Goal: Task Accomplishment & Management: Use online tool/utility

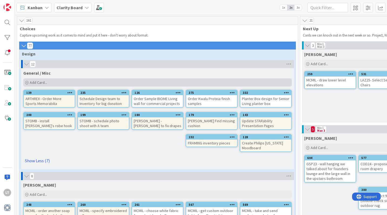
click at [38, 81] on span "Add Card..." at bounding box center [38, 82] width 17 height 5
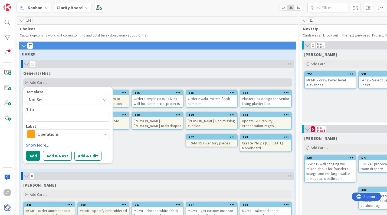
type textarea "x"
type textarea "G"
type textarea "x"
type textarea "GS"
type textarea "x"
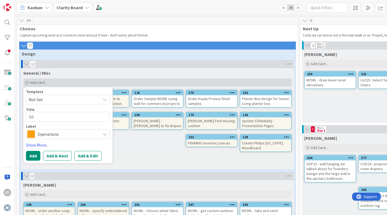
type textarea "GSP"
type textarea "x"
type textarea "GSP2"
type textarea "x"
type textarea "GSP23"
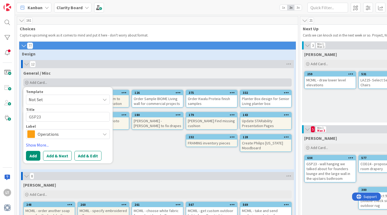
type textarea "x"
type textarea "GSP23"
type textarea "x"
type textarea "GSP23 -"
type textarea "x"
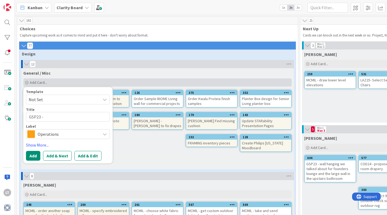
type textarea "GSP23 -"
type textarea "x"
type textarea "GSP23 - o"
type textarea "x"
type textarea "GSP23 - or"
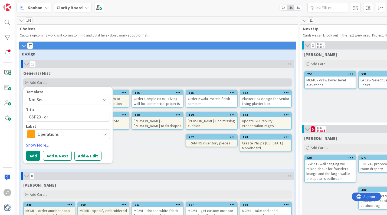
type textarea "x"
type textarea "GSP23 - ord"
type textarea "x"
type textarea "GSP23 - orde"
type textarea "x"
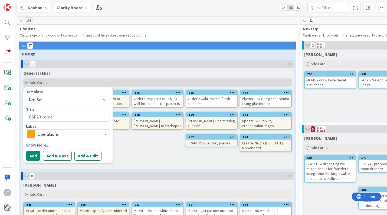
type textarea "GSP23 - order"
type textarea "x"
type textarea "GSP23 - order"
type textarea "x"
type textarea "GSP23 - order P"
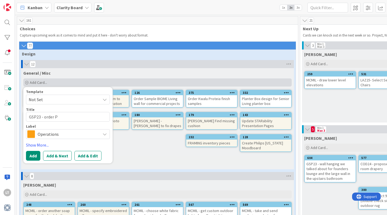
type textarea "x"
type textarea "GSP23 - order PO"
type textarea "x"
type textarea "GSP23 - order PO"
type textarea "x"
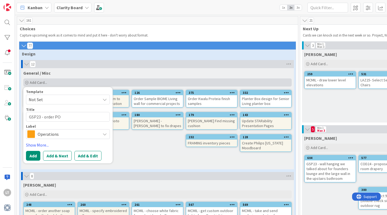
type textarea "GSP23 - order PO #"
type textarea "x"
type textarea "GSP23 - order PO #'"
type textarea "x"
type textarea "GSP23 - order PO #'s"
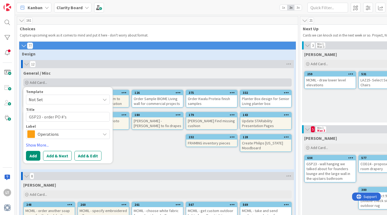
type textarea "x"
type textarea "GSP23 - order PO #'s"
type textarea "x"
type textarea "GSP23 - order PO #'s 0"
type textarea "x"
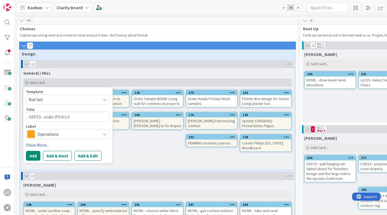
type textarea "GSP23 - order PO #'s 00"
type textarea "x"
type textarea "GSP23 - order PO #'s 007"
type textarea "x"
type textarea "GSP23 - order PO #'s 0073"
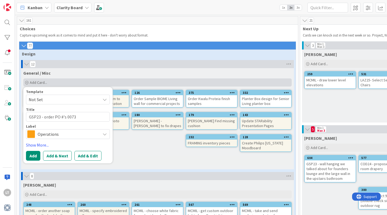
type textarea "x"
type textarea "GSP23 - order PO #'s 0073,"
type textarea "x"
type textarea "GSP23 - order PO #'s 0073,"
type textarea "x"
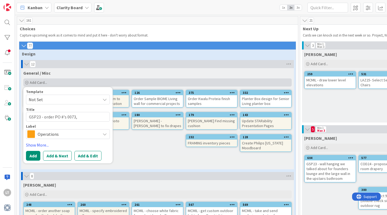
type textarea "GSP23 - order PO #'s 0073, 0"
type textarea "x"
type textarea "GSP23 - order PO #'s 0073, 00"
type textarea "x"
type textarea "GSP23 - order PO #'s 0073, 007"
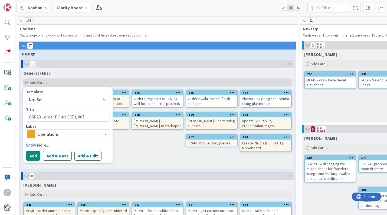
type textarea "x"
type textarea "GSP23 - order PO #'s 0073, 0074"
type textarea "x"
type textarea "GSP23 - order PO #'s 0073, 0074,"
type textarea "x"
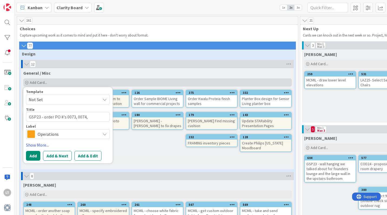
type textarea "GSP23 - order PO #'s 0073, 0074,"
type textarea "x"
type textarea "GSP23 - order PO #'s 0073, 0074, 0"
type textarea "x"
type textarea "GSP23 - order PO #'s 0073, 0074, 00"
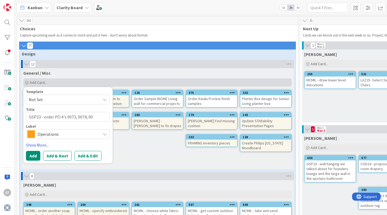
type textarea "x"
type textarea "GSP23 - order PO #'s 0073, 0074, 007"
type textarea "x"
type textarea "GSP23 - order PO #'s 0073, 0074, 0076"
type textarea "x"
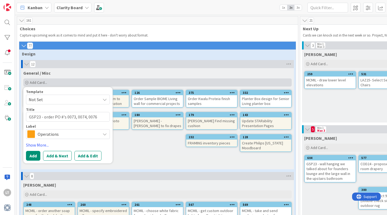
type textarea "GSP23 - order PO #'s 0073, 0074, 0076"
type textarea "x"
type textarea "GSP23 - order PO #'s 0073, 0074, 0076 w"
type textarea "x"
type textarea "GSP23 - order PO #'s 0073, 0074, 0076 wh"
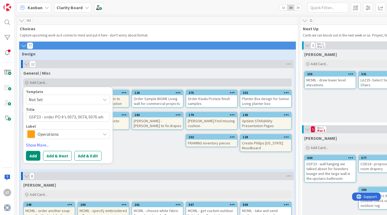
type textarea "x"
type textarea "GSP23 - order PO #'s 0073, 0074, 0076 whe"
type textarea "x"
type textarea "GSP23 - order PO #'s 0073, 0074, 0076 when"
type textarea "x"
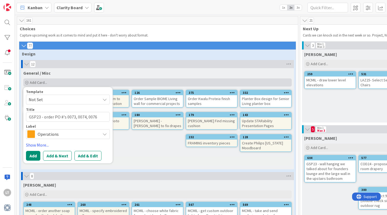
type textarea "GSP23 - order PO #'s 0073, 0074, 0076 when"
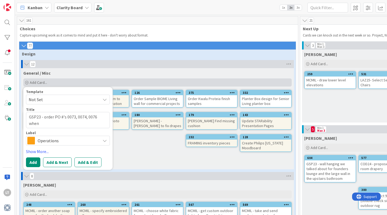
type textarea "x"
type textarea "GSP23 - order PO #'s 0073, 0074, 0076 when p"
type textarea "x"
type textarea "GSP23 - order PO #'s 0073, 0074, 0076 when pa"
type textarea "x"
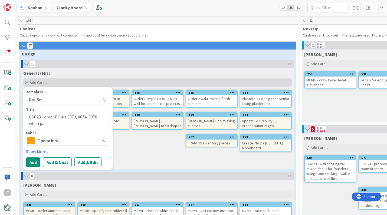
type textarea "GSP23 - order PO #'s 0073, 0074, 0076 when pay"
type textarea "x"
type textarea "GSP23 - order PO #'s 0073, 0074, 0076 when paym"
type textarea "x"
type textarea "GSP23 - order PO #'s 0073, 0074, 0076 when payme"
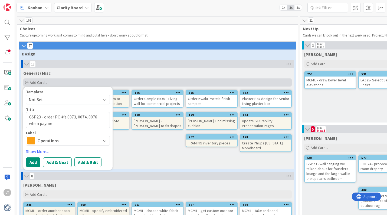
type textarea "x"
type textarea "GSP23 - order PO #'s 0073, 0074, 0076 when paymen"
type textarea "x"
type textarea "GSP23 - order PO #'s 0073, 0074, 0076 when payment"
type textarea "x"
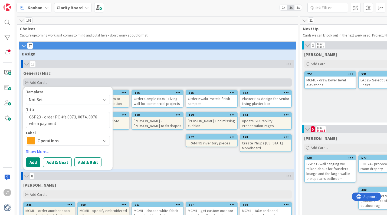
type textarea "GSP23 - order PO #'s 0073, 0074, 0076 when payment"
type textarea "x"
type textarea "GSP23 - order PO #'s 0073, 0074, 0076 when payment r"
type textarea "x"
type textarea "GSP23 - order PO #'s 0073, 0074, 0076 when payment re"
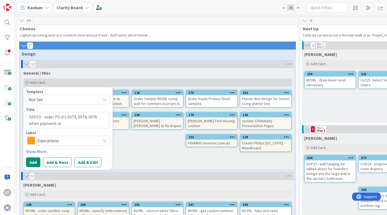
type textarea "x"
type textarea "GSP23 - order PO #'s 0073, 0074, 0076 when payment rec"
type textarea "x"
type textarea "GSP23 - order PO #'s 0073, 0074, 0076 when payment rece"
type textarea "x"
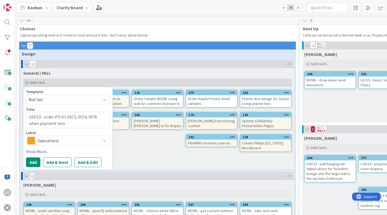
type textarea "GSP23 - order PO #'s 0073, 0074, 0076 when payment recei"
type textarea "x"
type textarea "GSP23 - order PO #'s 0073, 0074, 0076 when payment receiv"
type textarea "x"
type textarea "GSP23 - order PO #'s 0073, 0074, 0076 when payment receive"
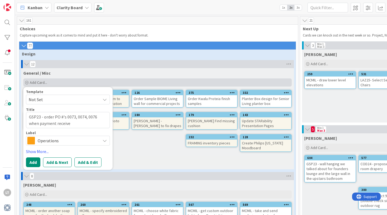
type textarea "x"
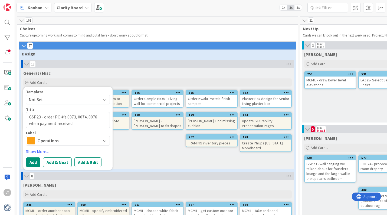
type textarea "GSP23 - order PO #'s 0073, 0074, 0076 when payment received"
click at [103, 140] on icon at bounding box center [105, 141] width 4 height 4
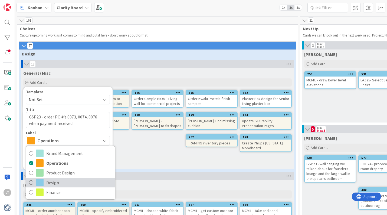
click at [72, 181] on span "Design" at bounding box center [79, 183] width 66 height 8
type textarea "x"
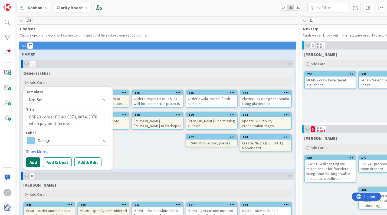
click at [36, 164] on button "Add" at bounding box center [33, 163] width 14 height 10
